Goal: Use online tool/utility: Utilize a website feature to perform a specific function

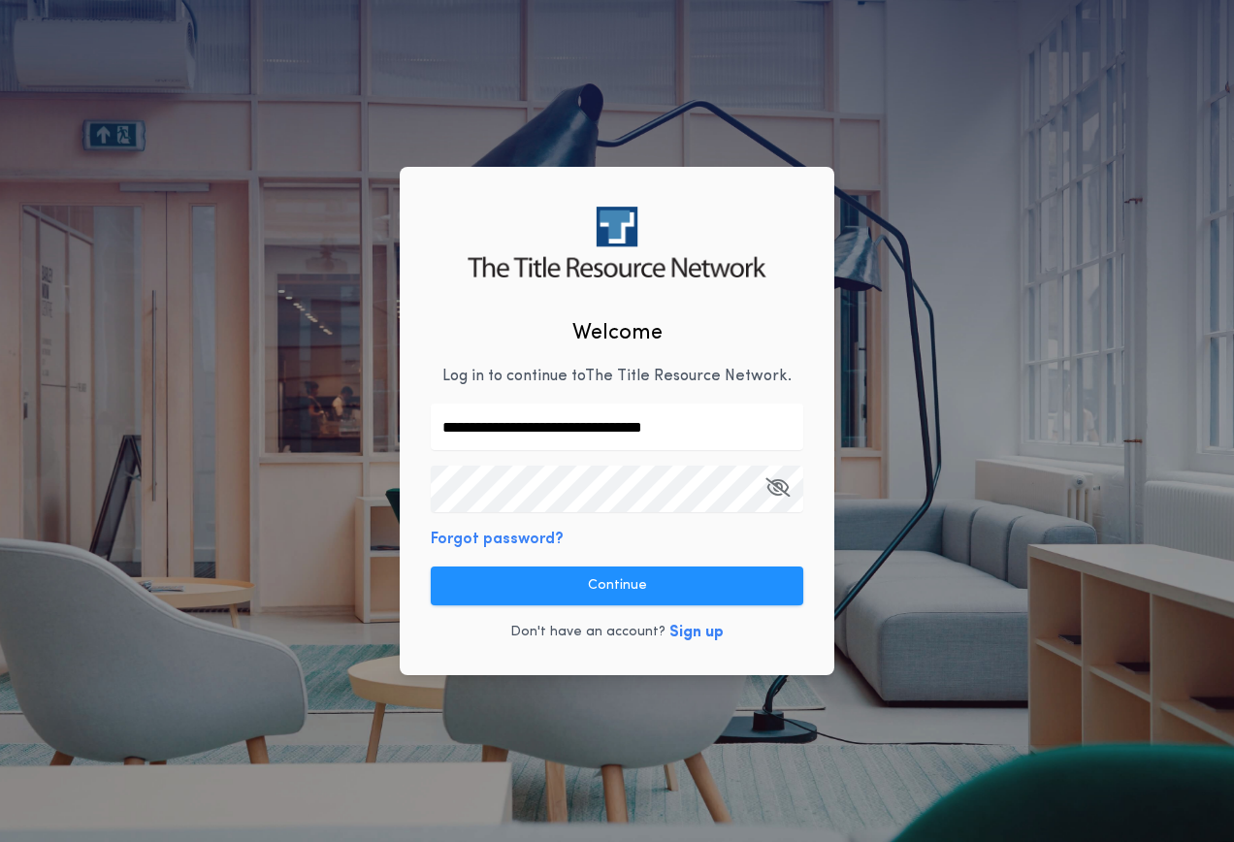
click at [582, 537] on div "**********" at bounding box center [617, 421] width 435 height 509
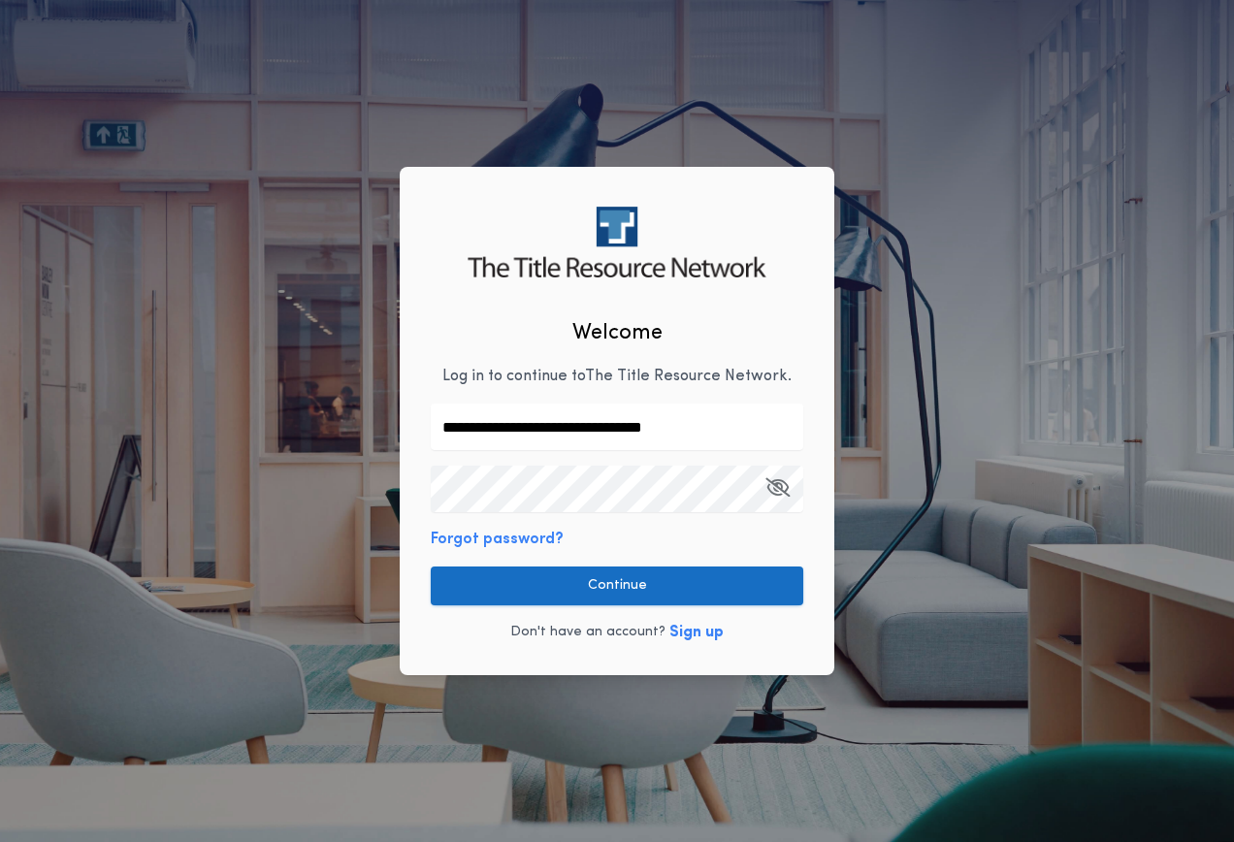
click at [584, 592] on button "Continue" at bounding box center [617, 586] width 373 height 39
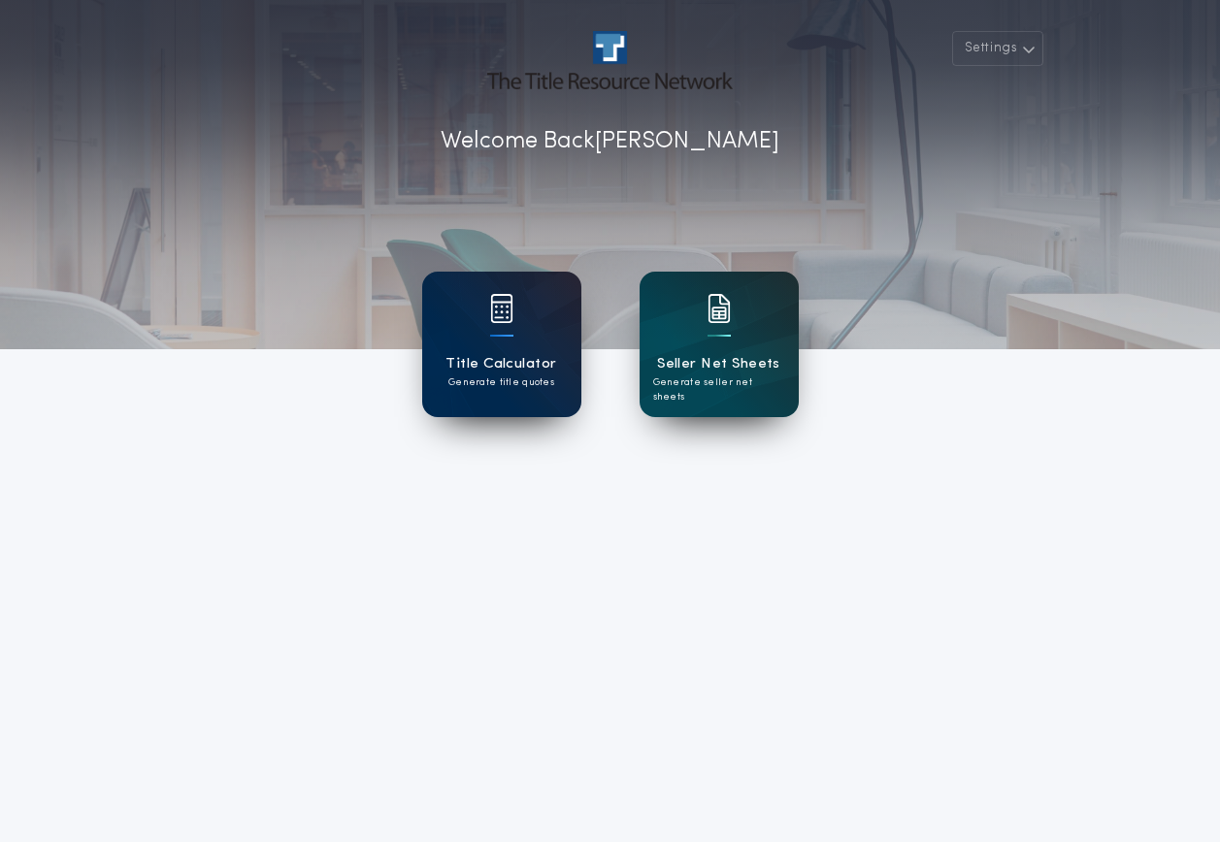
click at [520, 351] on div "Title Calculator Generate title quotes" at bounding box center [501, 345] width 159 height 146
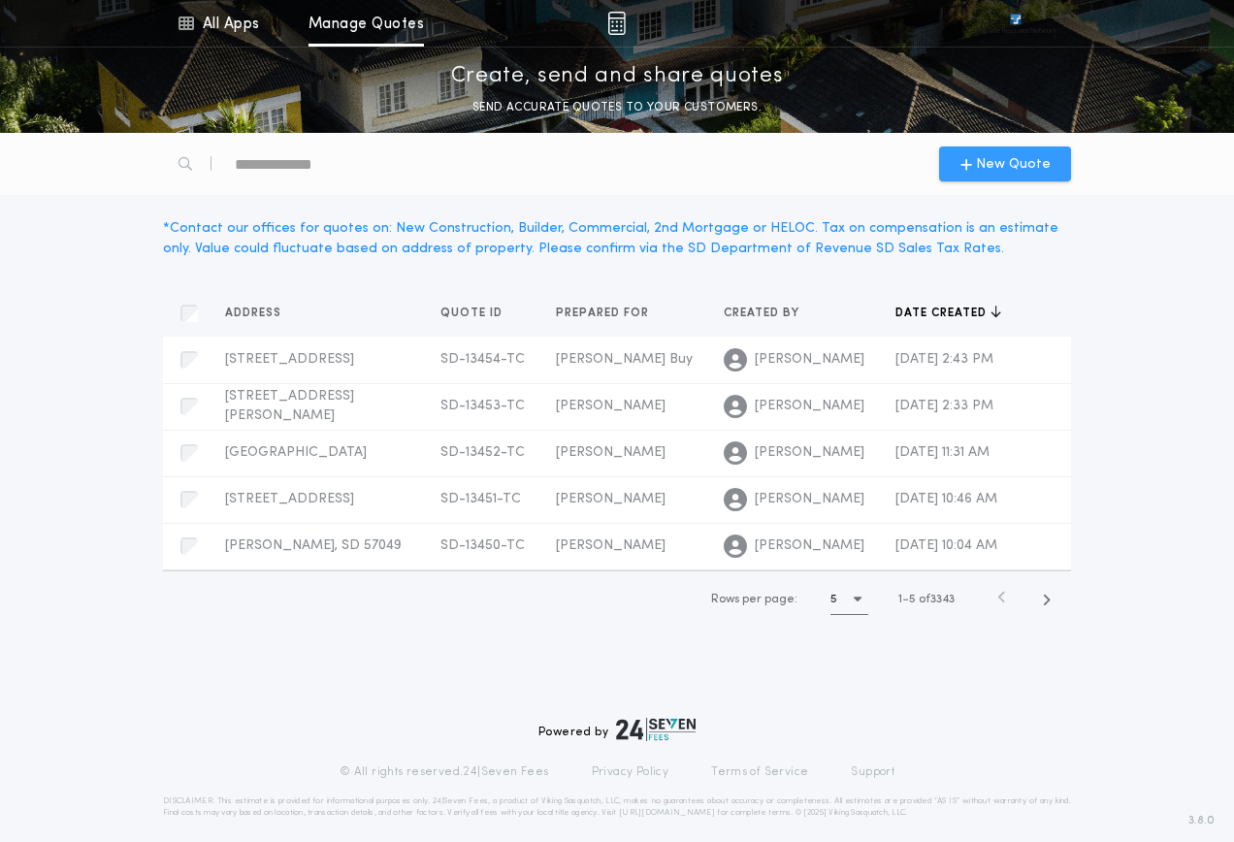
click at [1010, 156] on span "New Quote" at bounding box center [1013, 164] width 75 height 20
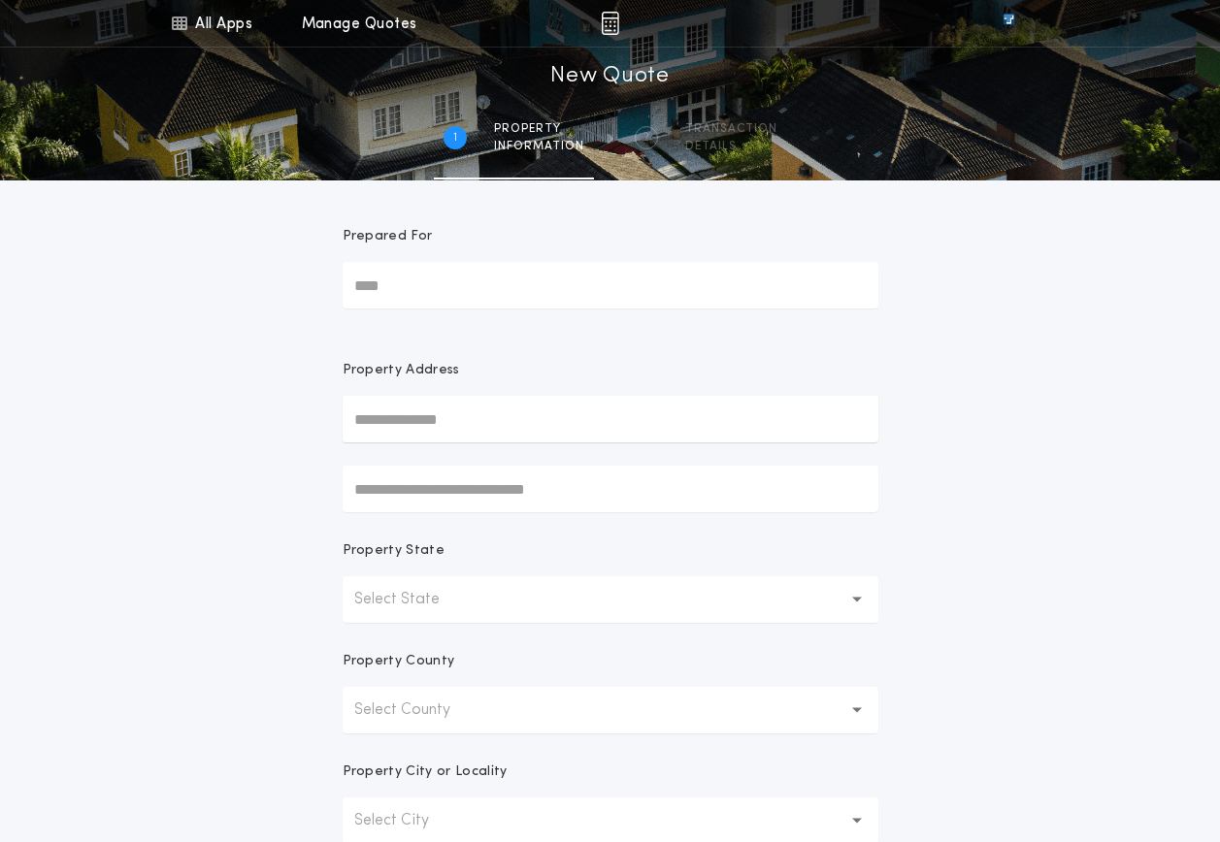
click at [501, 608] on button "Select State" at bounding box center [611, 599] width 536 height 47
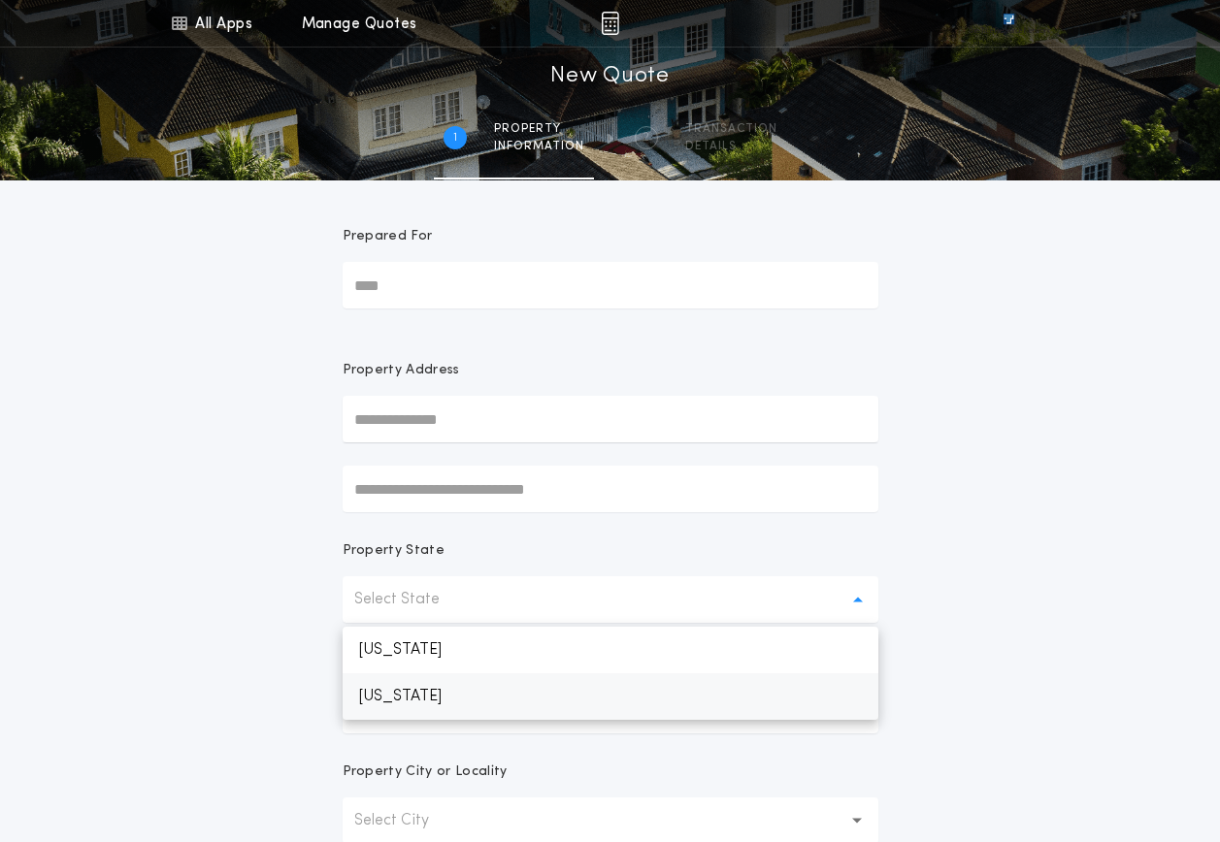
click at [470, 698] on p "[US_STATE]" at bounding box center [611, 697] width 536 height 47
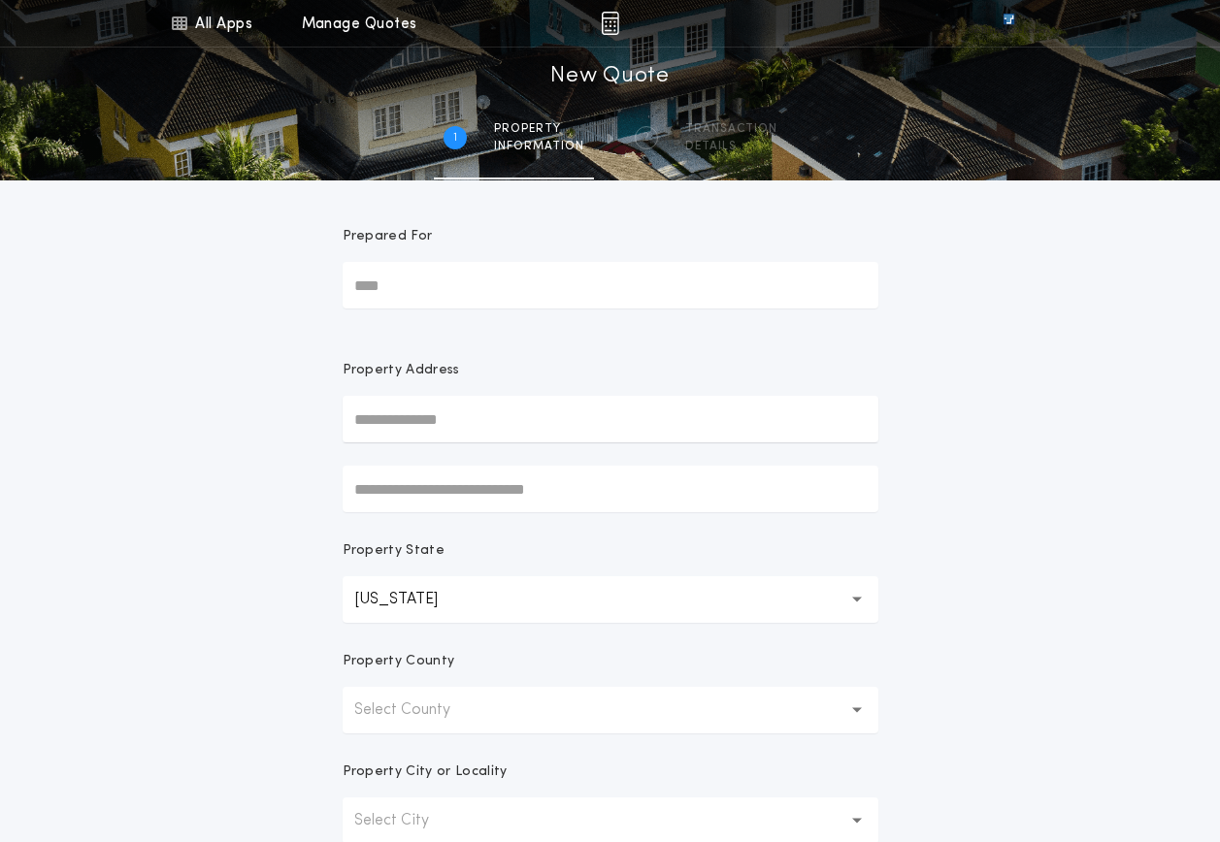
click at [456, 713] on p "Select County" at bounding box center [417, 710] width 127 height 23
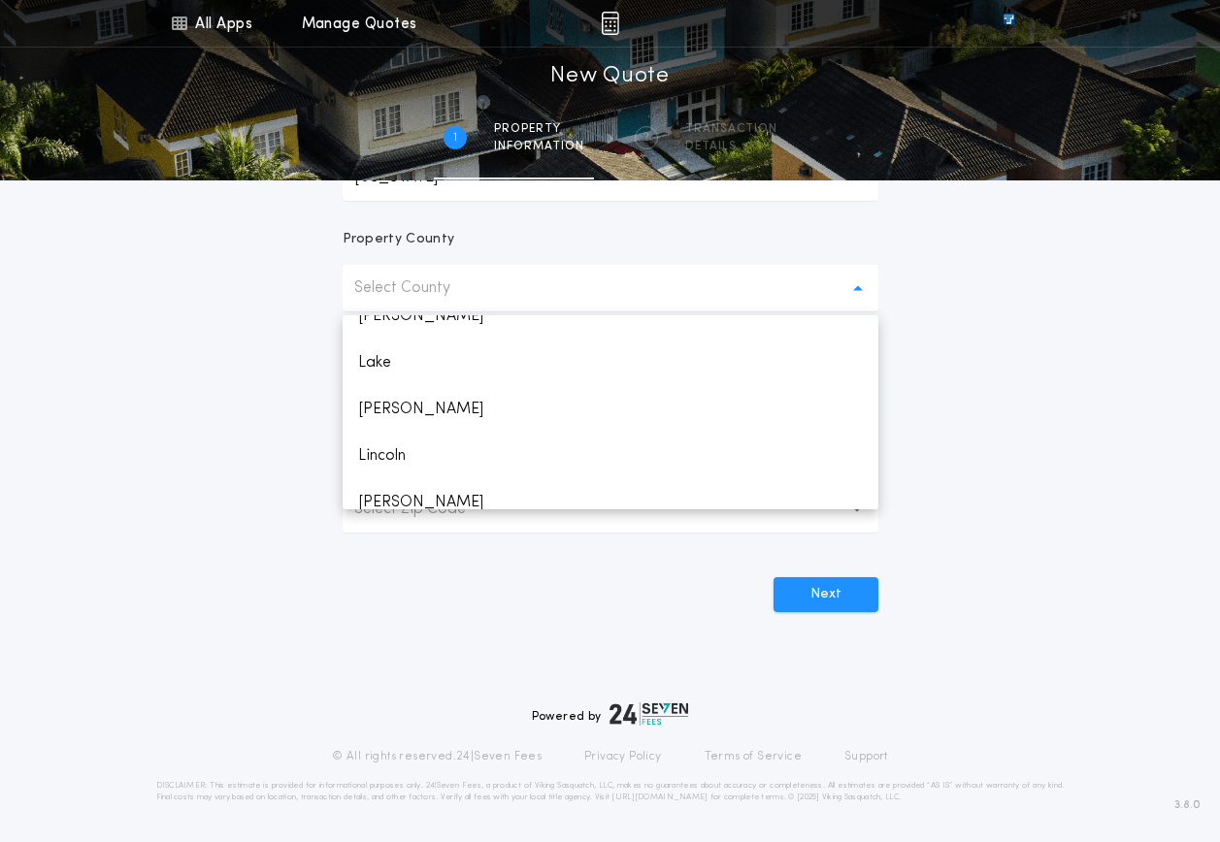
scroll to position [1747, 0]
click at [406, 458] on p "Lincoln" at bounding box center [611, 455] width 536 height 47
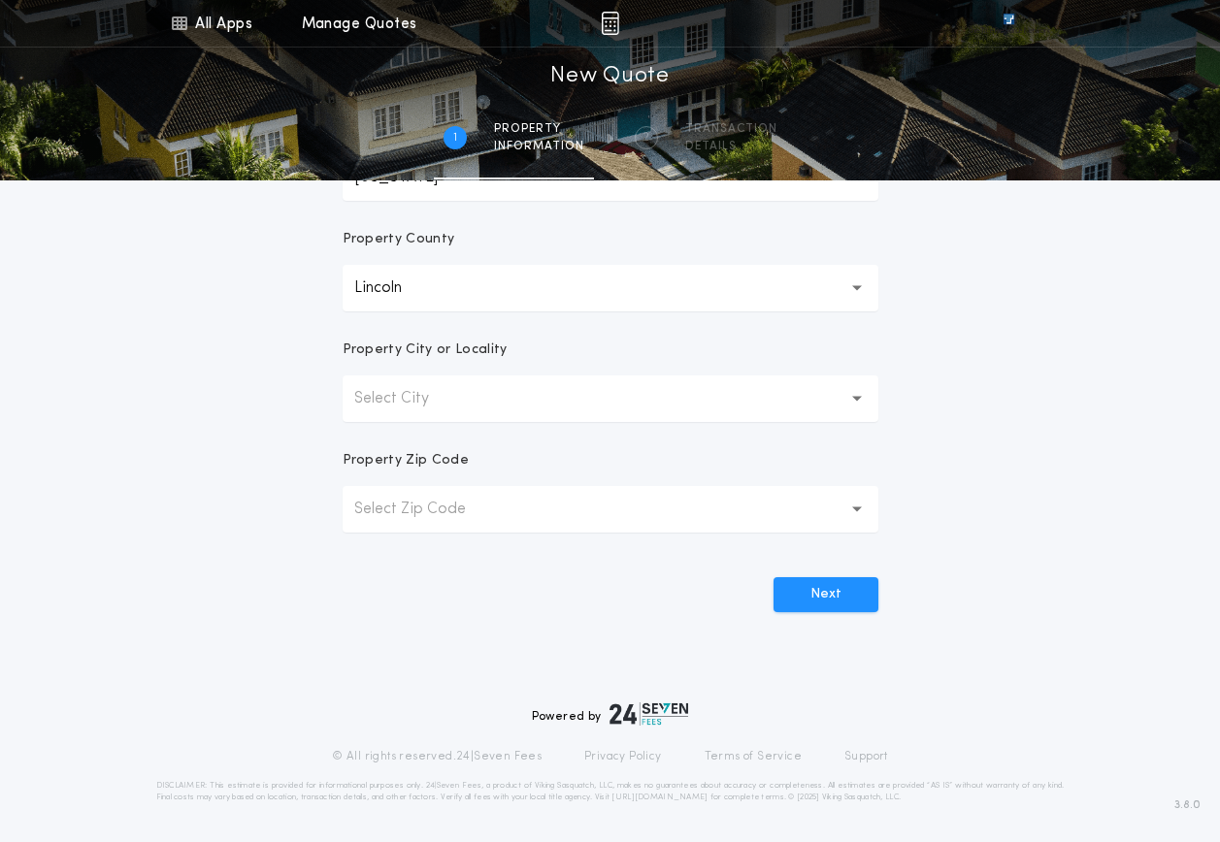
click at [428, 406] on p "Select City" at bounding box center [407, 398] width 106 height 23
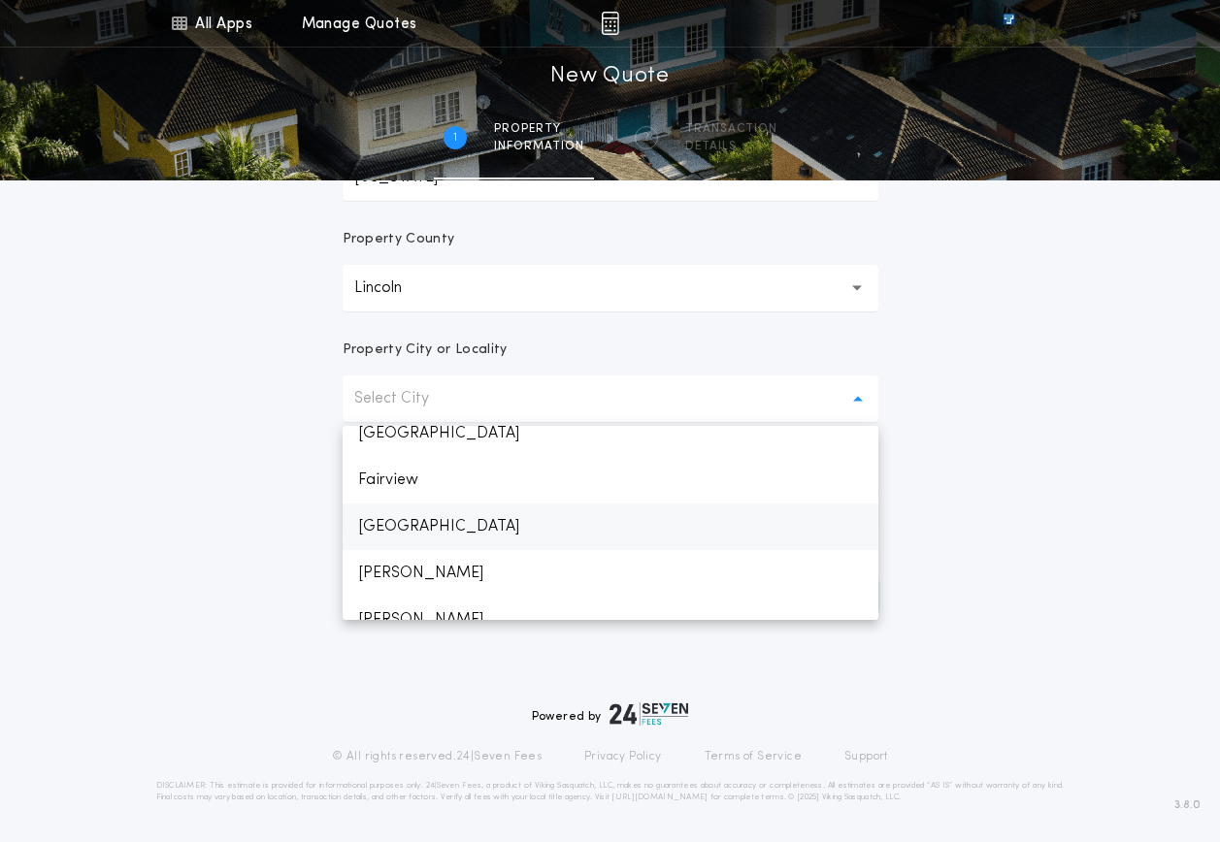
scroll to position [411, 0]
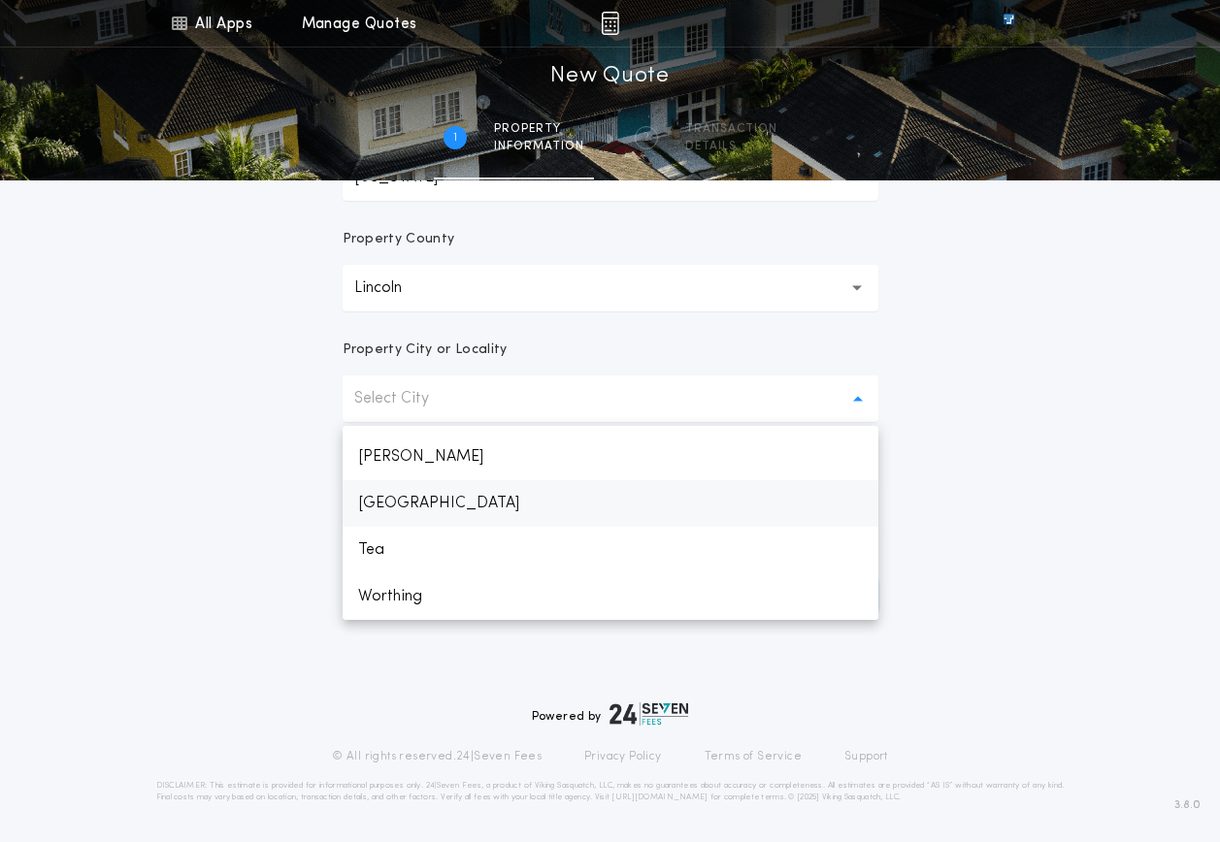
click at [391, 504] on p "[GEOGRAPHIC_DATA]" at bounding box center [611, 503] width 536 height 47
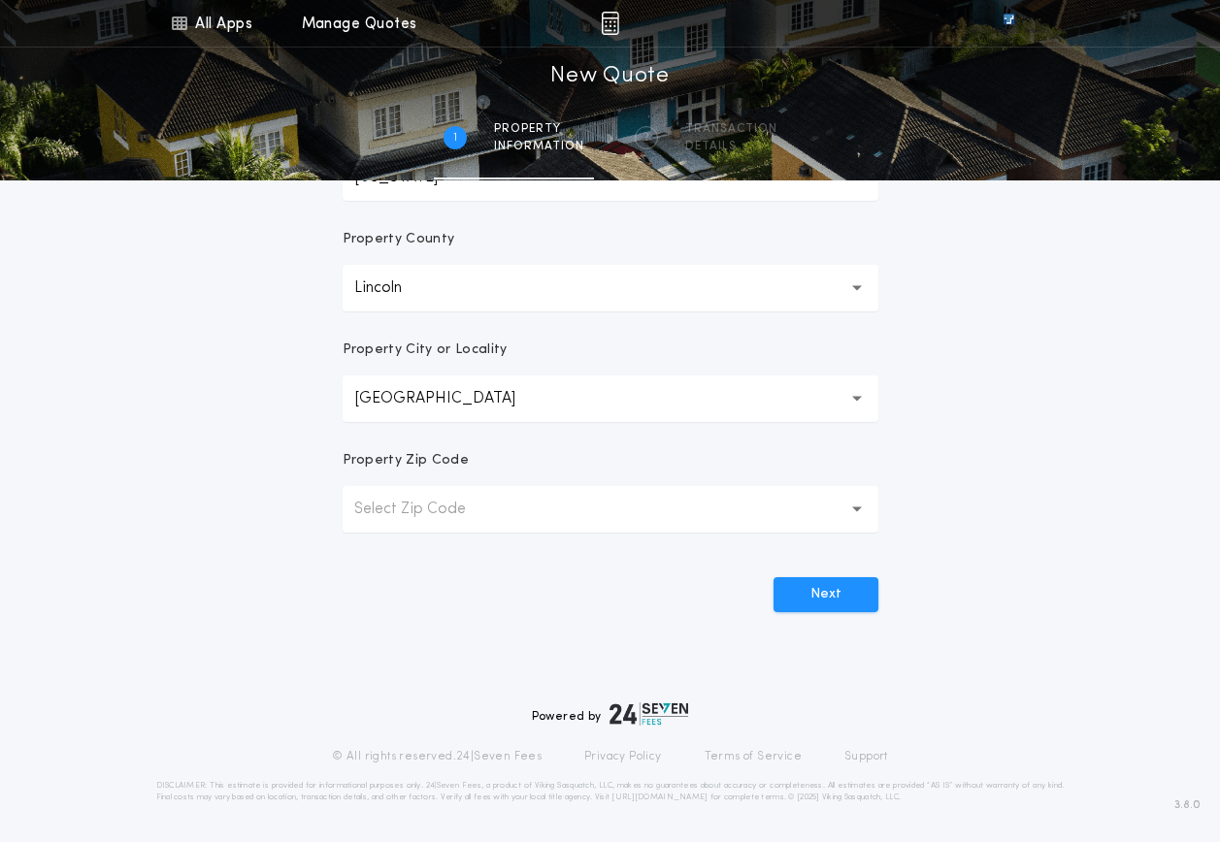
click at [437, 517] on p "Select Zip Code" at bounding box center [425, 509] width 143 height 23
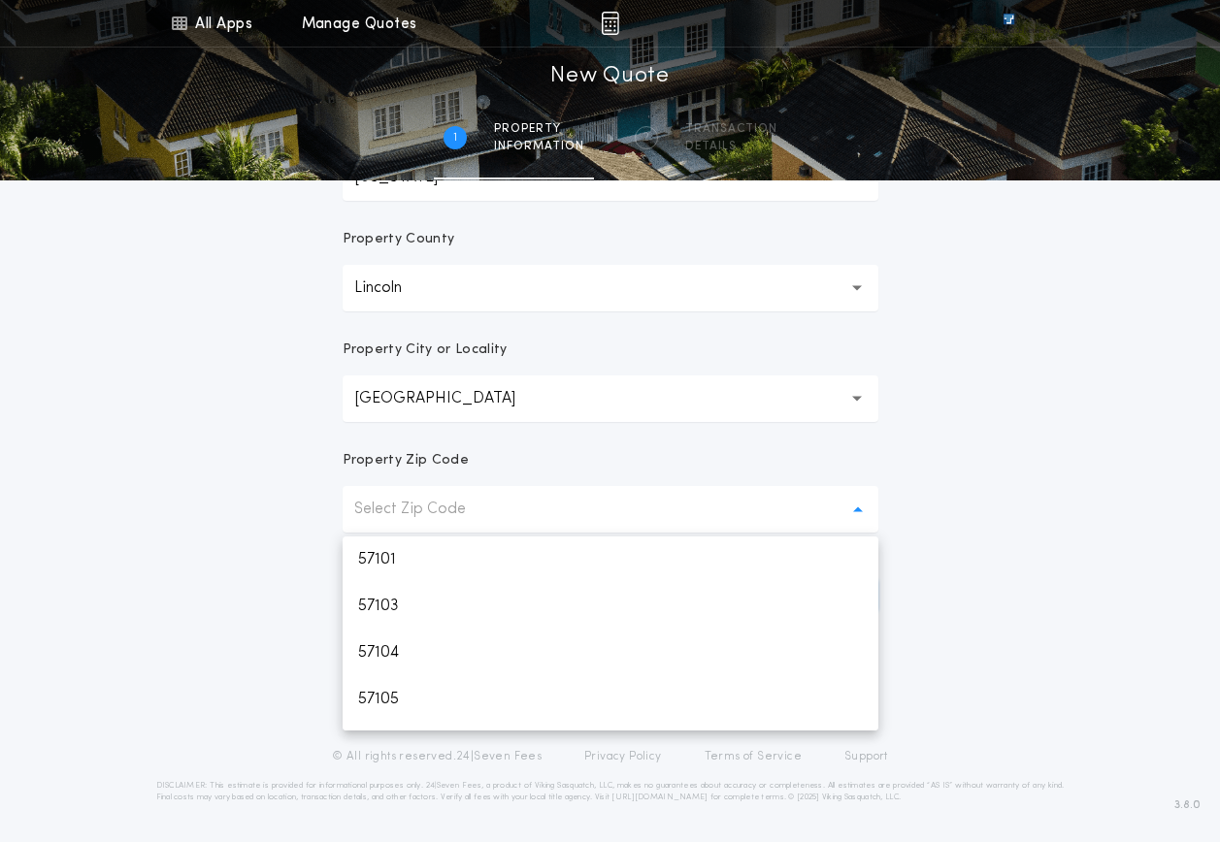
scroll to position [132, 0]
click at [403, 713] on p "57108" at bounding box center [611, 707] width 536 height 47
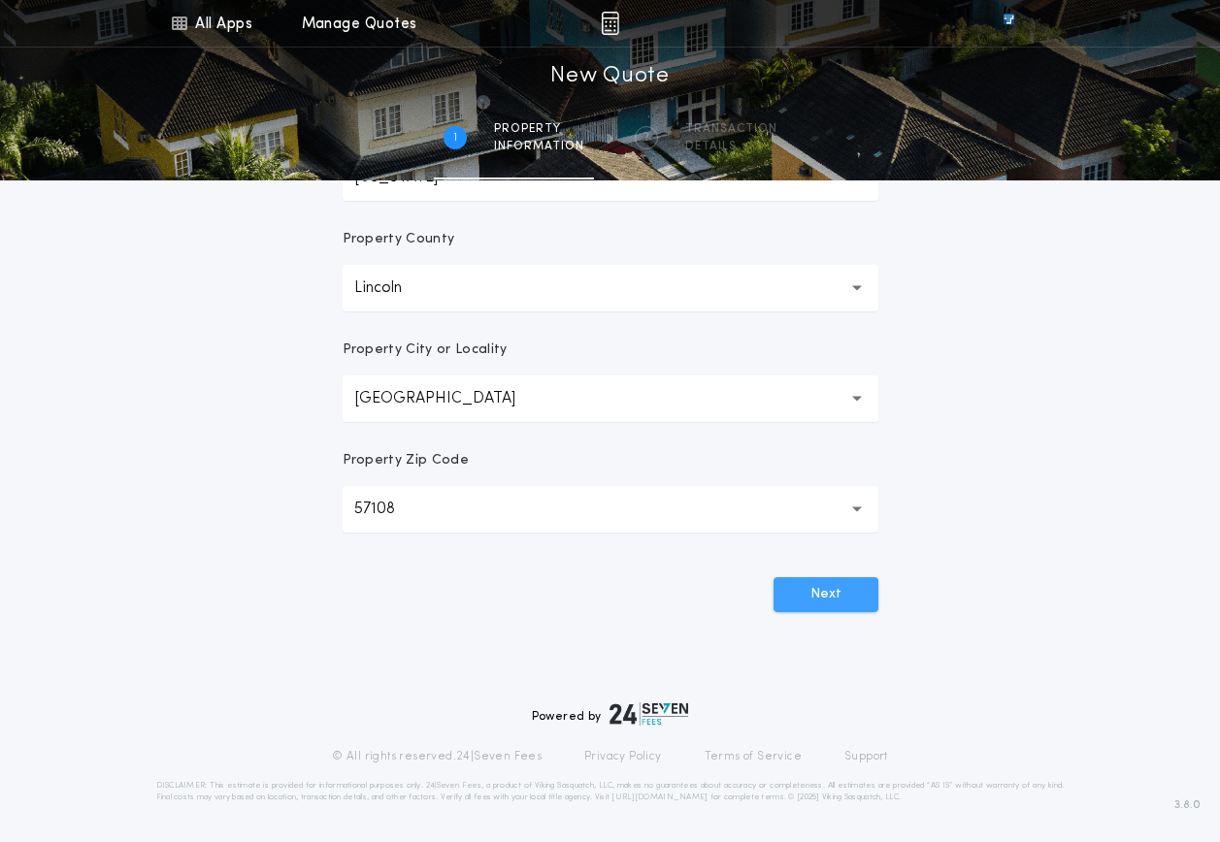
click at [834, 579] on button "Next" at bounding box center [825, 594] width 105 height 35
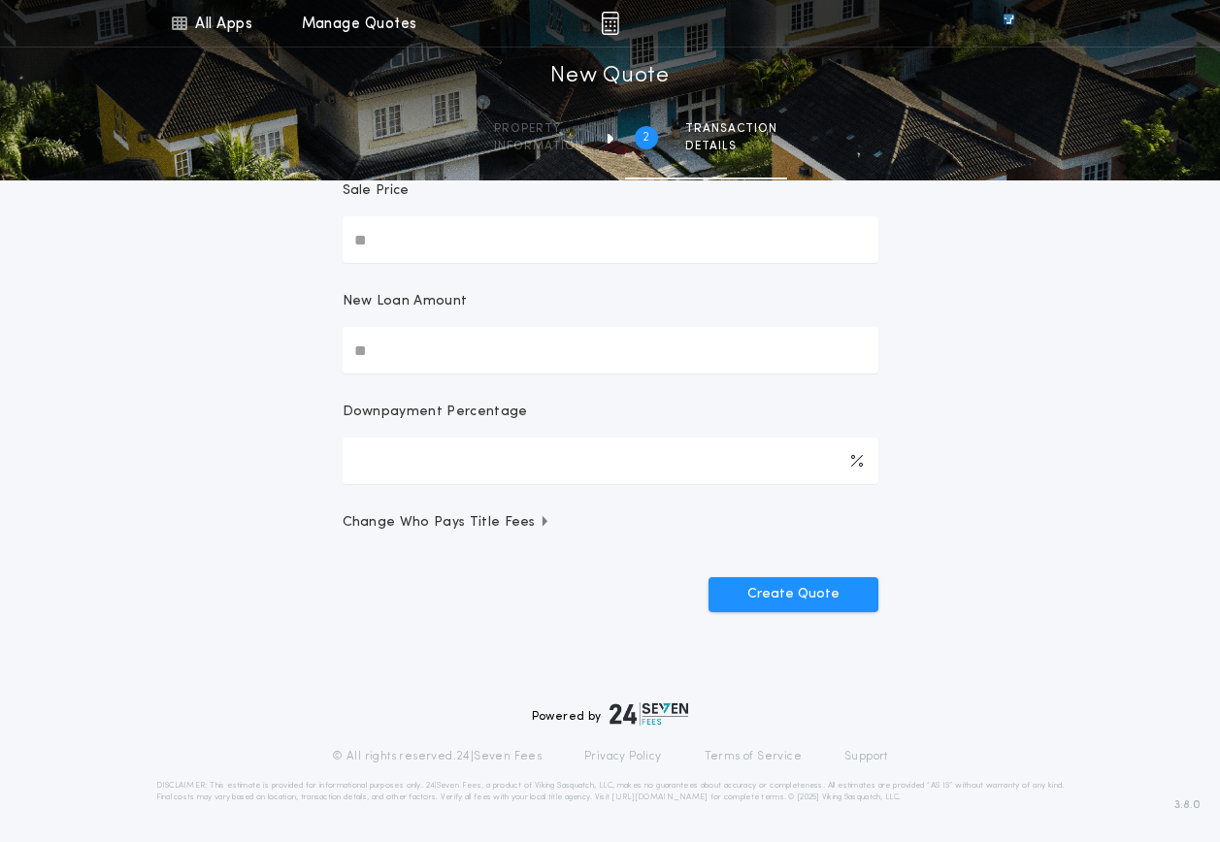
scroll to position [0, 0]
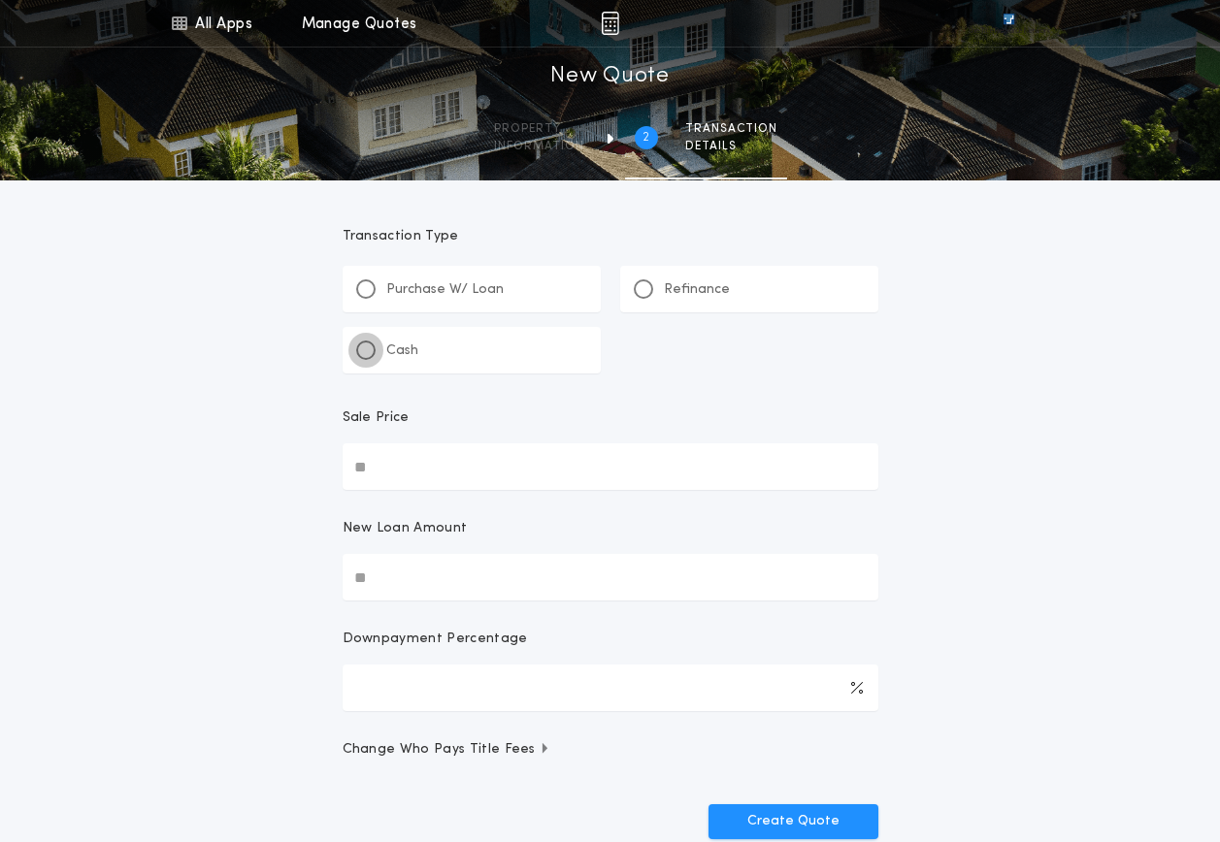
click at [364, 341] on div at bounding box center [365, 350] width 19 height 19
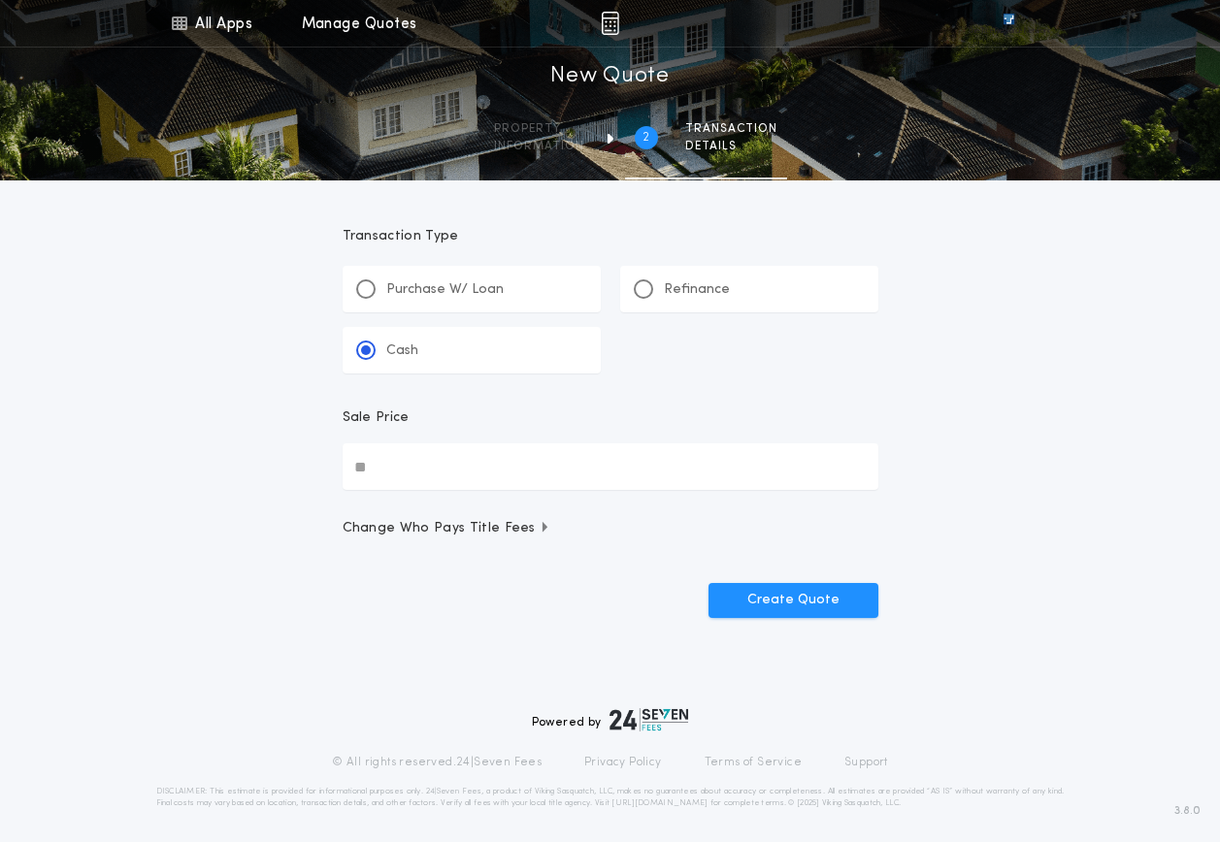
click at [463, 464] on input "Sale Price" at bounding box center [611, 467] width 536 height 47
paste input "text"
type input "**********"
click at [771, 602] on button "Create Quote" at bounding box center [793, 600] width 170 height 35
